Goal: Find specific page/section: Find specific page/section

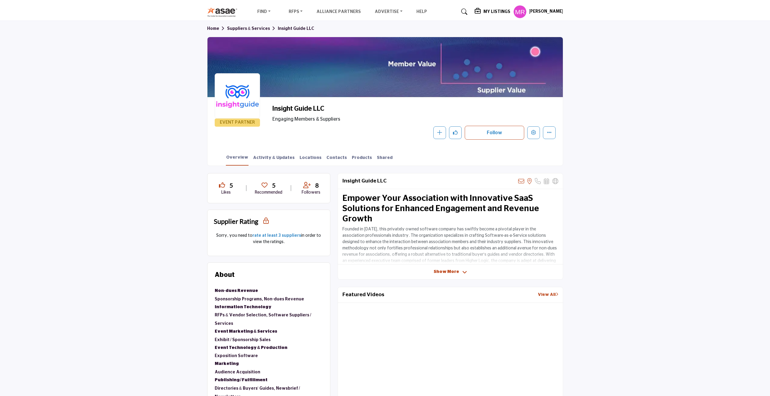
drag, startPoint x: 237, startPoint y: 92, endPoint x: 230, endPoint y: 94, distance: 7.1
click at [230, 94] on div at bounding box center [237, 95] width 45 height 45
click at [235, 92] on div at bounding box center [237, 95] width 45 height 45
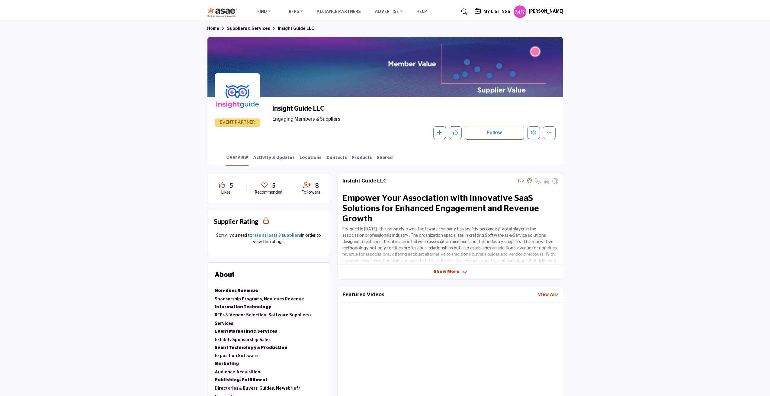
click at [235, 101] on div at bounding box center [237, 95] width 45 height 45
click at [240, 123] on span "EVENT PARTNER" at bounding box center [237, 122] width 43 height 7
click at [239, 96] on div at bounding box center [237, 95] width 45 height 45
drag, startPoint x: 240, startPoint y: 98, endPoint x: 234, endPoint y: 90, distance: 9.9
click at [234, 90] on div at bounding box center [237, 95] width 45 height 45
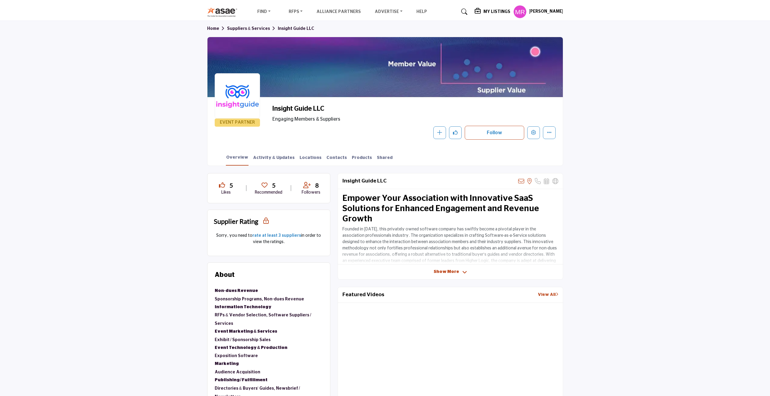
click at [234, 90] on div at bounding box center [237, 95] width 45 height 45
